Goal: Task Accomplishment & Management: Use online tool/utility

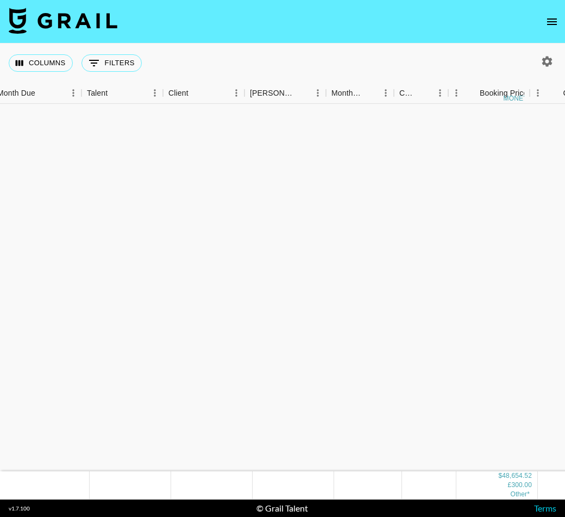
scroll to position [1288, 8]
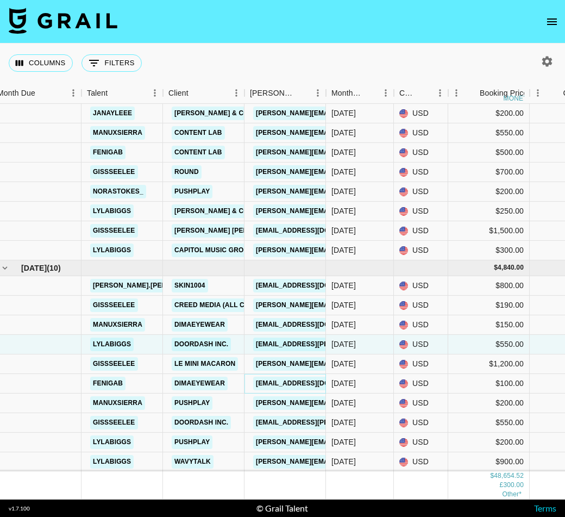
click at [294, 380] on link "[EMAIL_ADDRESS][DOMAIN_NAME]" at bounding box center [314, 384] width 122 height 14
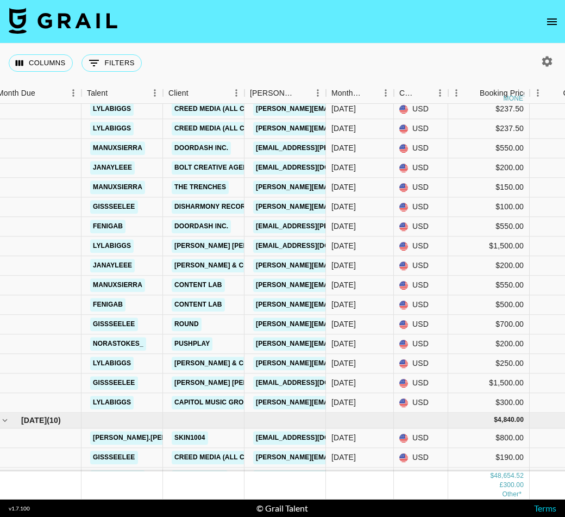
scroll to position [1127, 8]
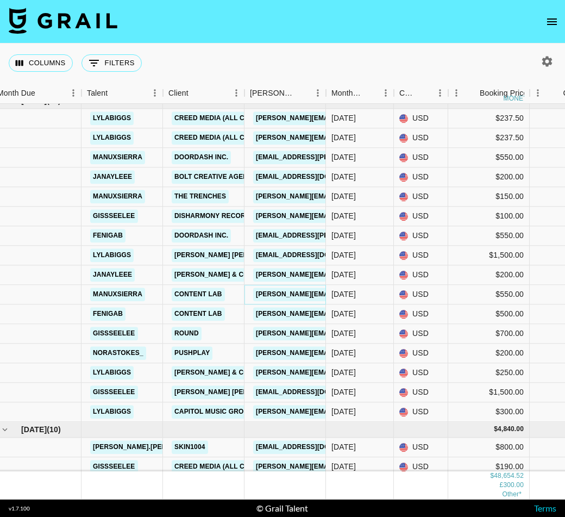
click at [288, 290] on link "juan@contentlab.xyz" at bounding box center [341, 295] width 177 height 14
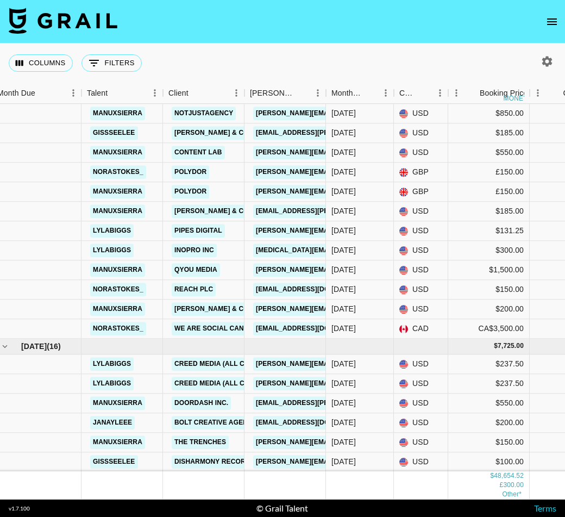
scroll to position [868, 8]
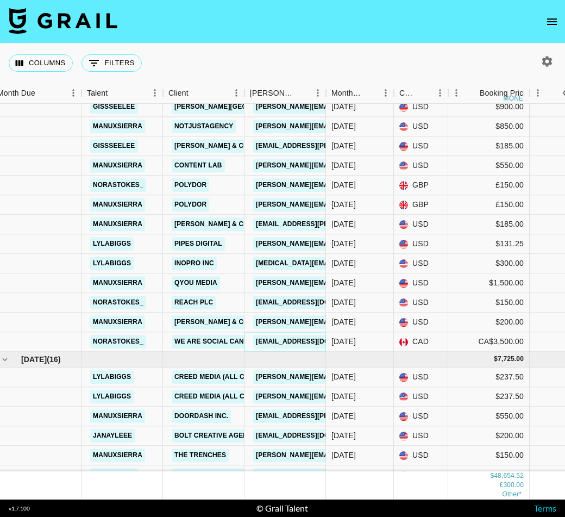
click at [268, 345] on link "seun.ogundokun@wearesocial.net" at bounding box center [314, 342] width 122 height 14
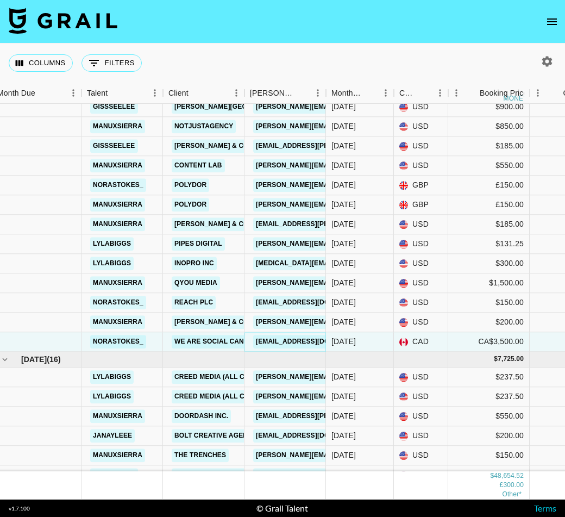
scroll to position [799, 8]
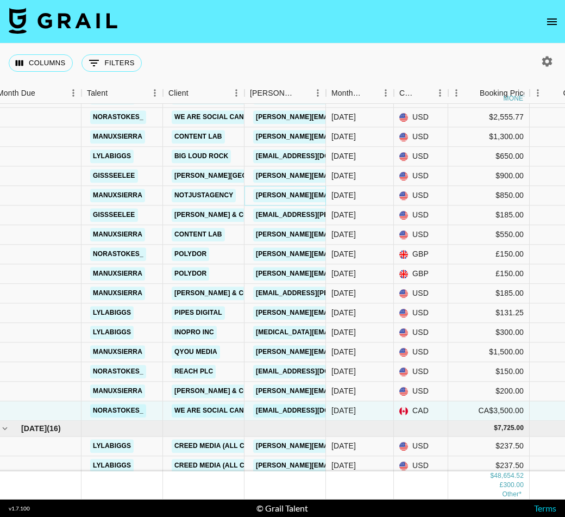
click at [276, 192] on link "[PERSON_NAME][EMAIL_ADDRESS][DOMAIN_NAME]" at bounding box center [341, 196] width 177 height 14
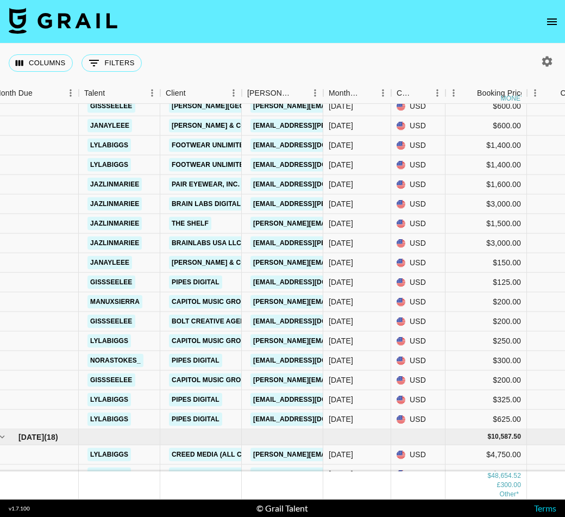
scroll to position [26, 11]
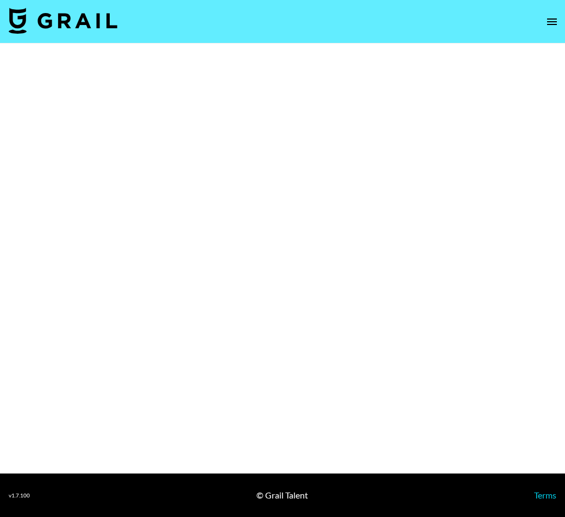
select select "Brand"
